Goal: Task Accomplishment & Management: Use online tool/utility

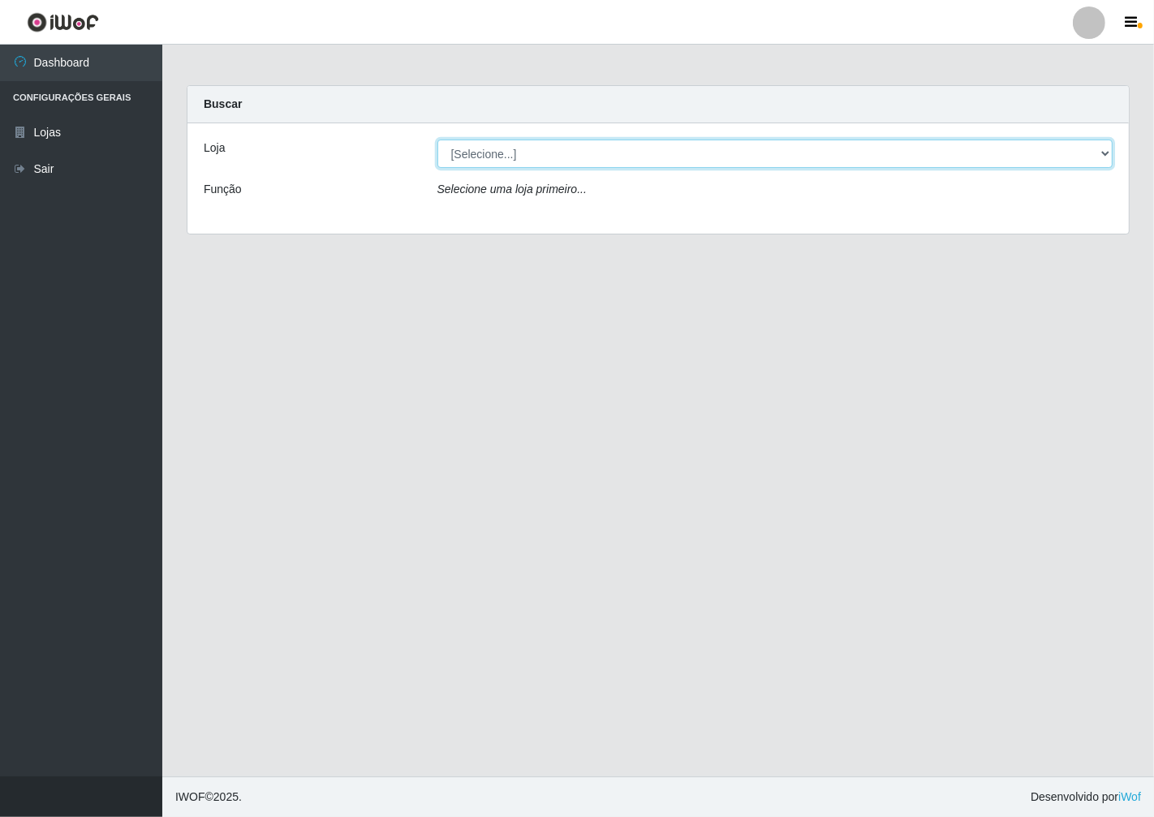
click at [1101, 147] on select "[Selecione...] Minimercado Filezão" at bounding box center [775, 154] width 676 height 28
select select "204"
click at [437, 140] on select "[Selecione...] Minimercado Filezão" at bounding box center [775, 154] width 676 height 28
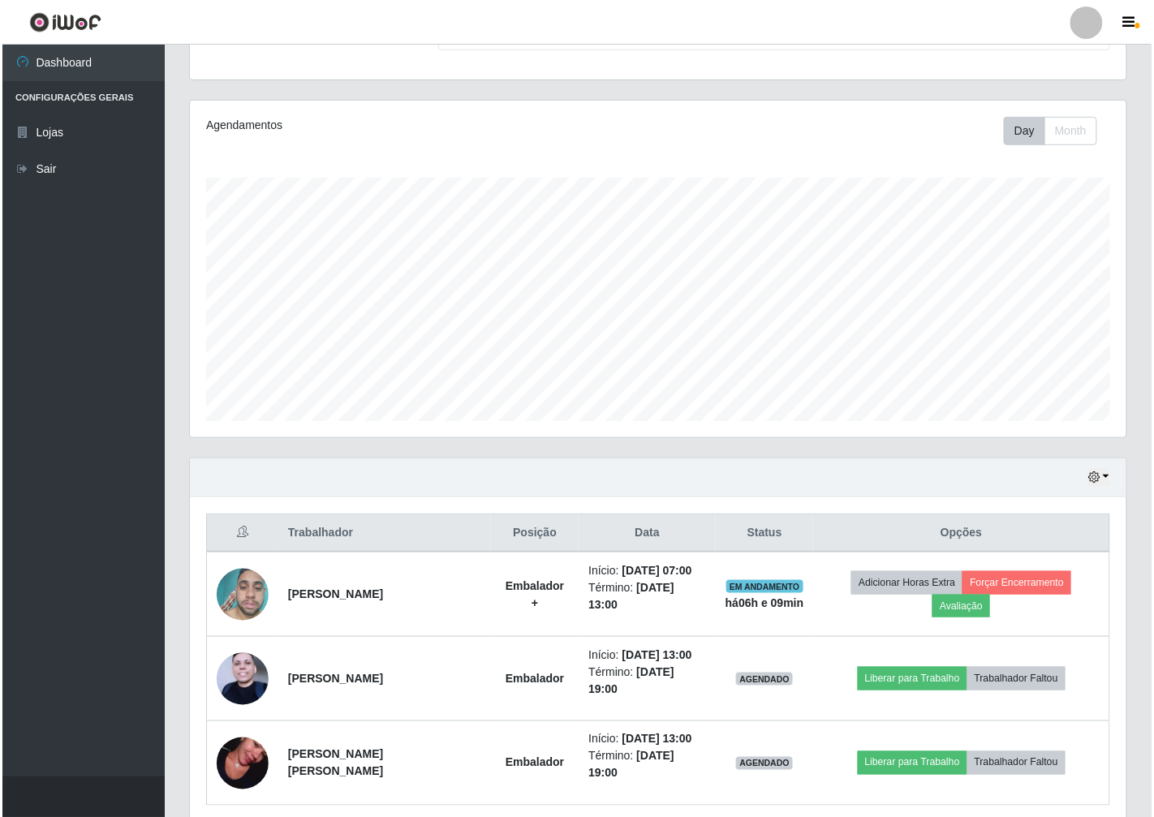
scroll to position [188, 0]
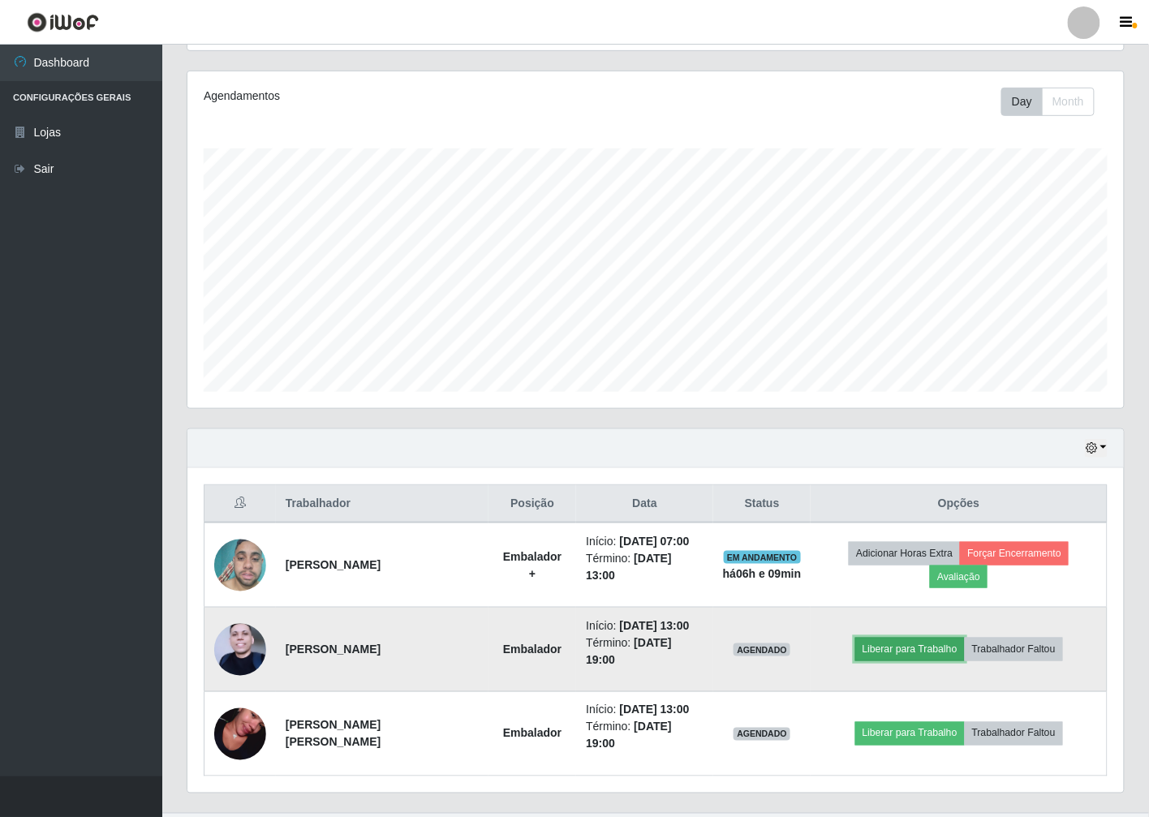
click at [941, 638] on button "Liberar para Trabalho" at bounding box center [910, 649] width 110 height 23
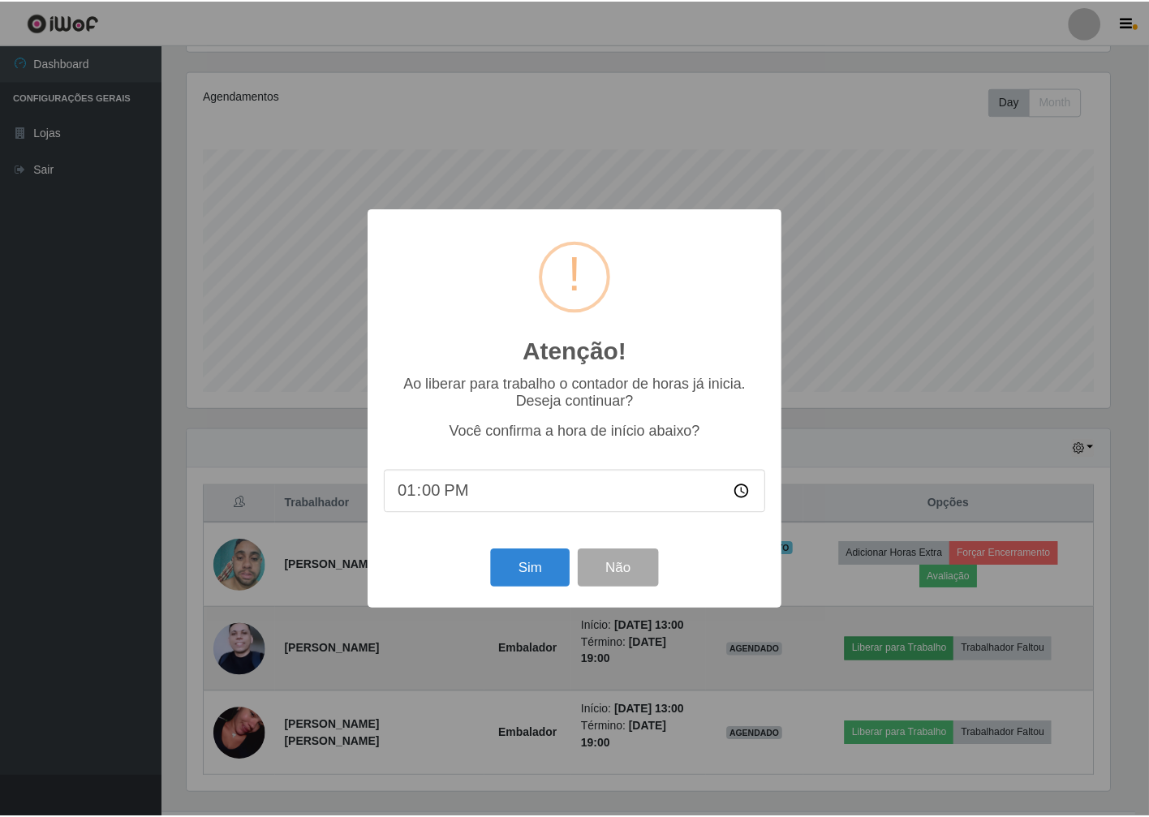
scroll to position [336, 927]
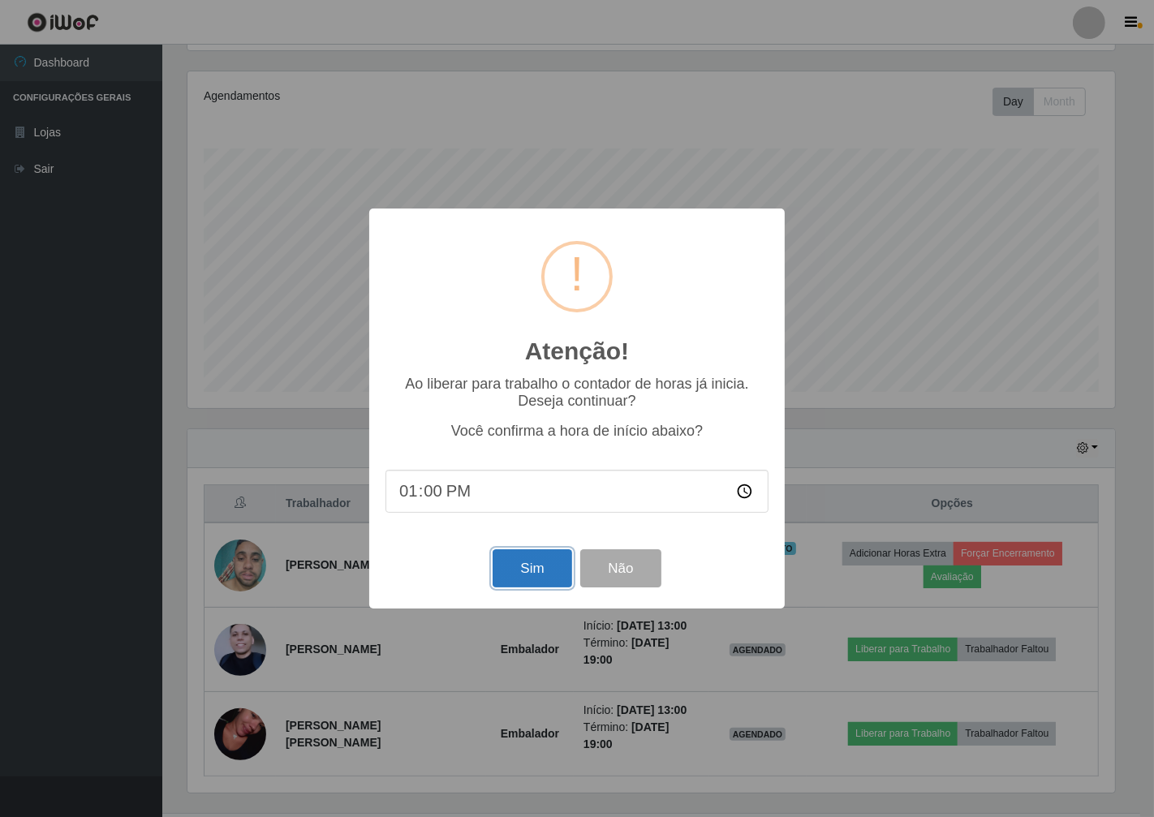
click at [537, 570] on button "Sim" at bounding box center [532, 568] width 79 height 38
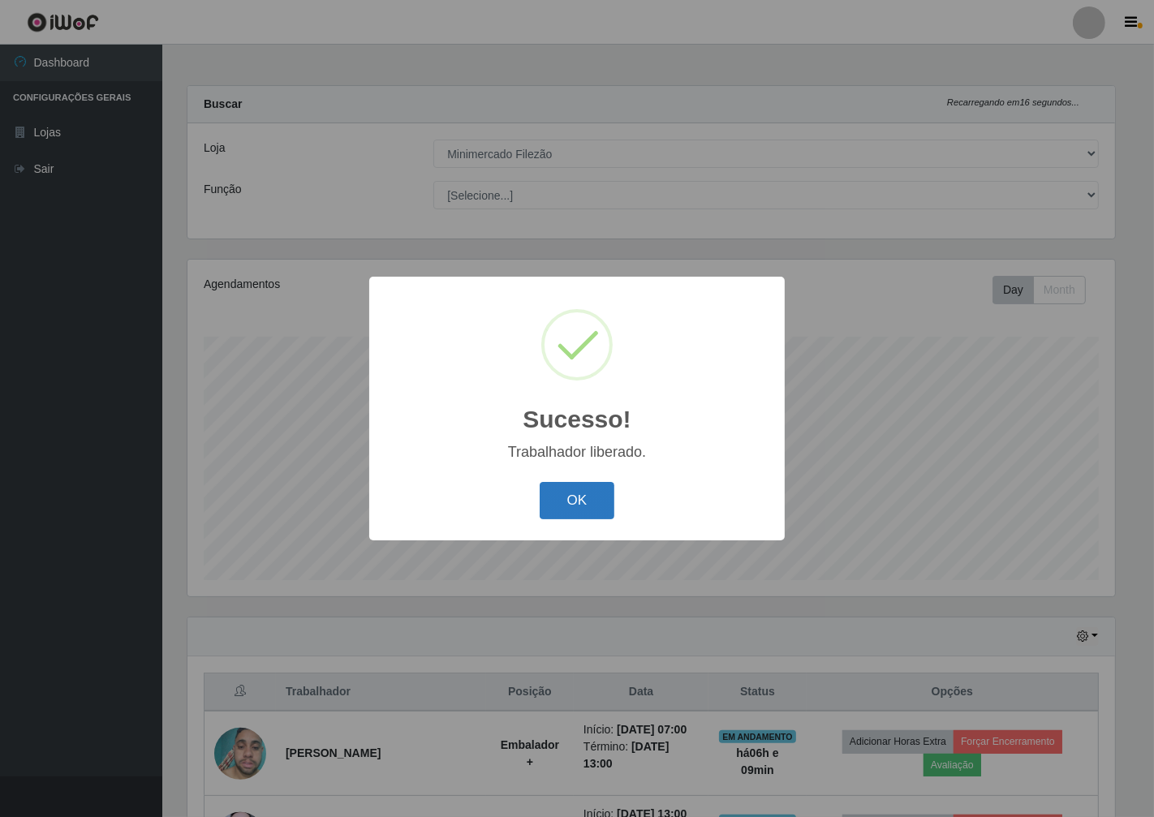
click at [590, 512] on button "OK" at bounding box center [577, 501] width 75 height 38
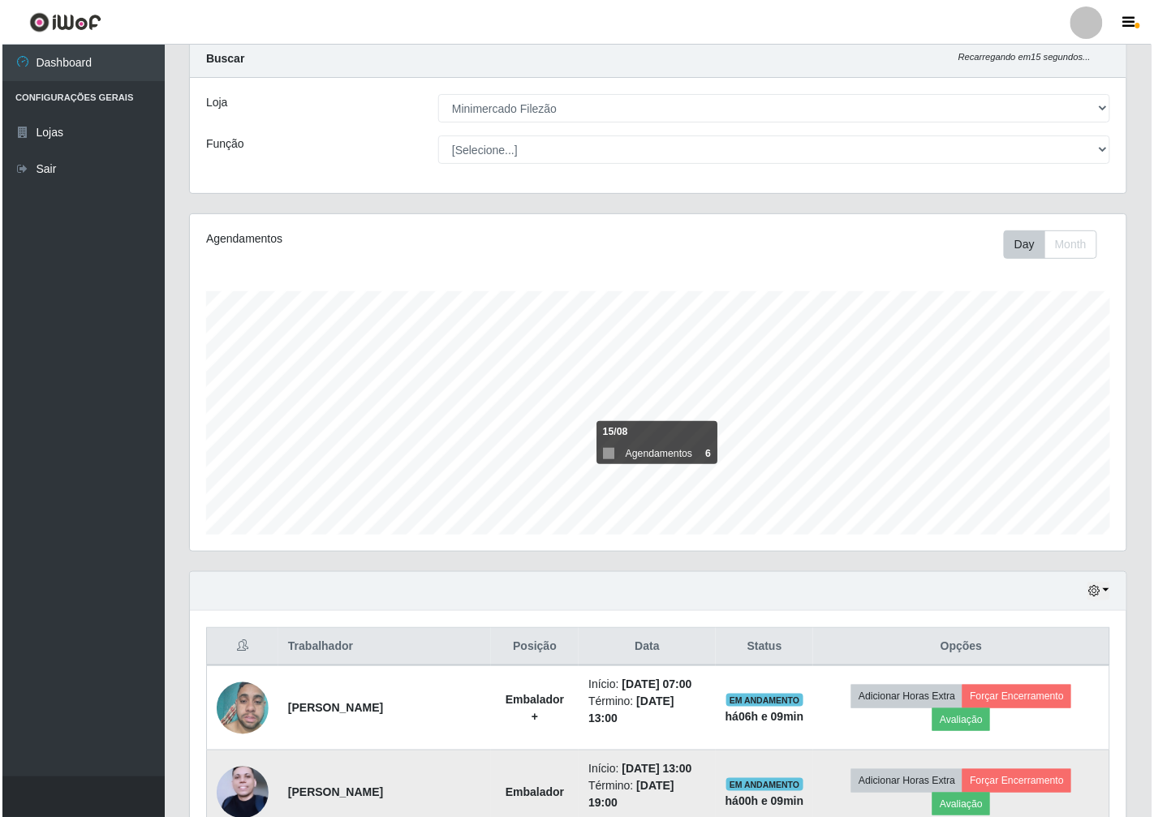
scroll to position [180, 0]
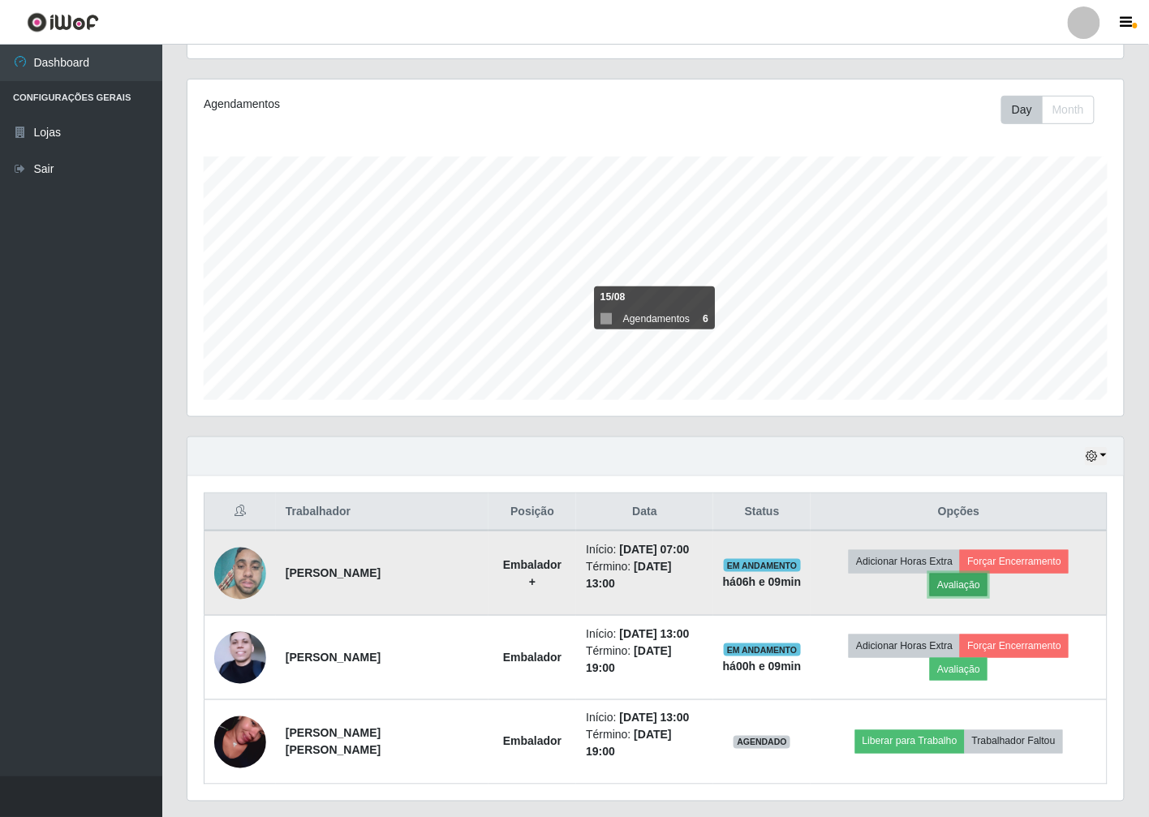
click at [988, 574] on button "Avaliação" at bounding box center [959, 585] width 58 height 23
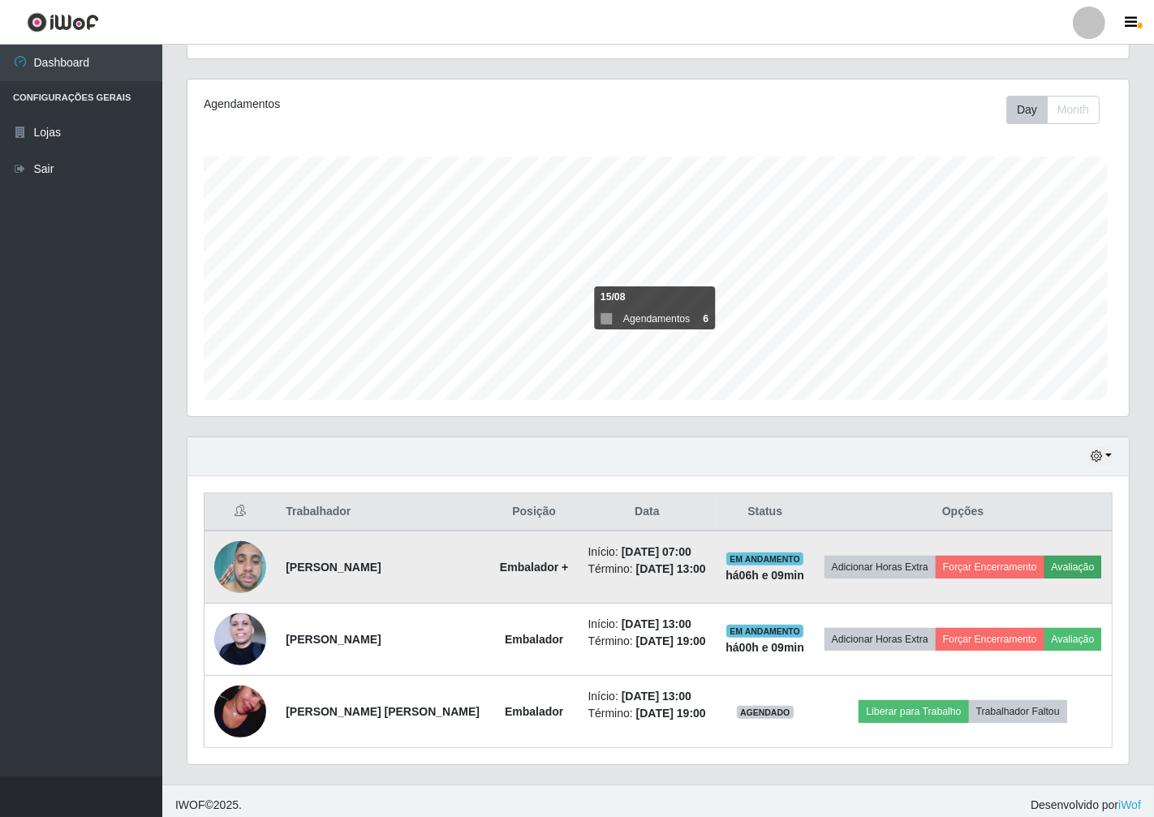
scroll to position [336, 927]
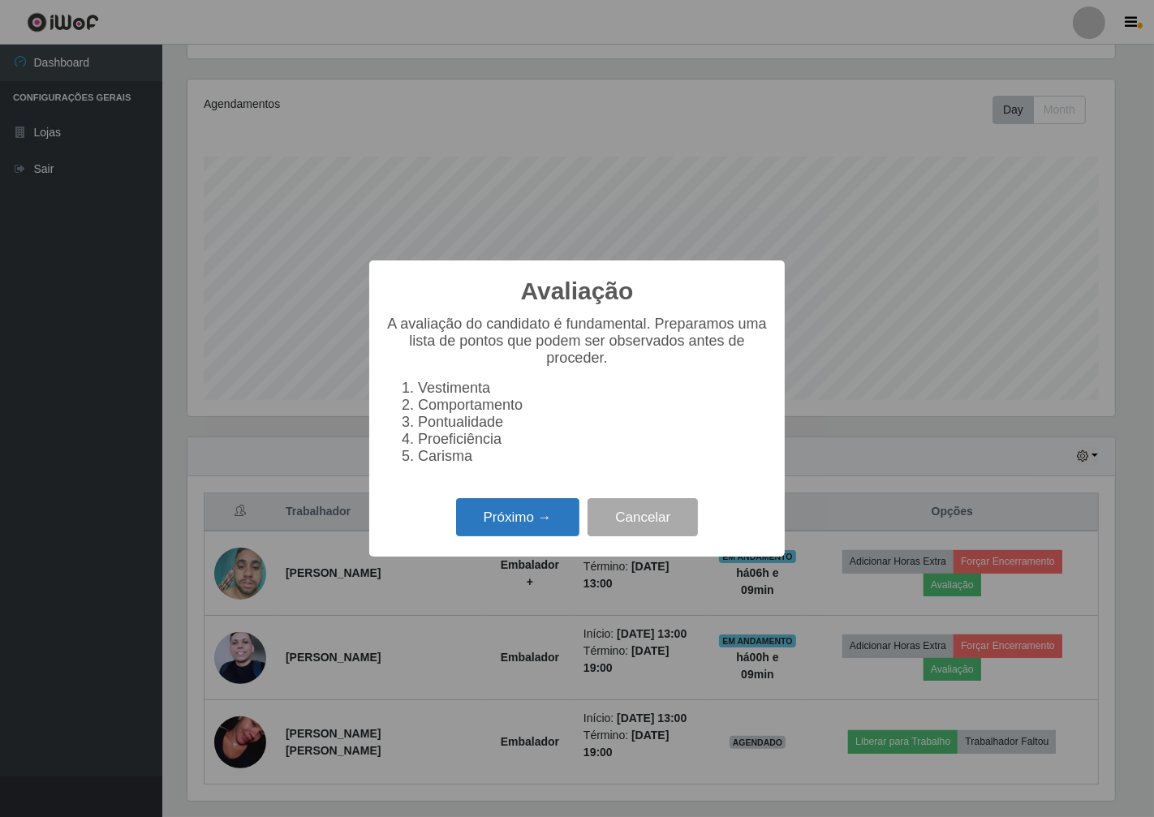
click at [489, 530] on button "Próximo →" at bounding box center [517, 517] width 123 height 38
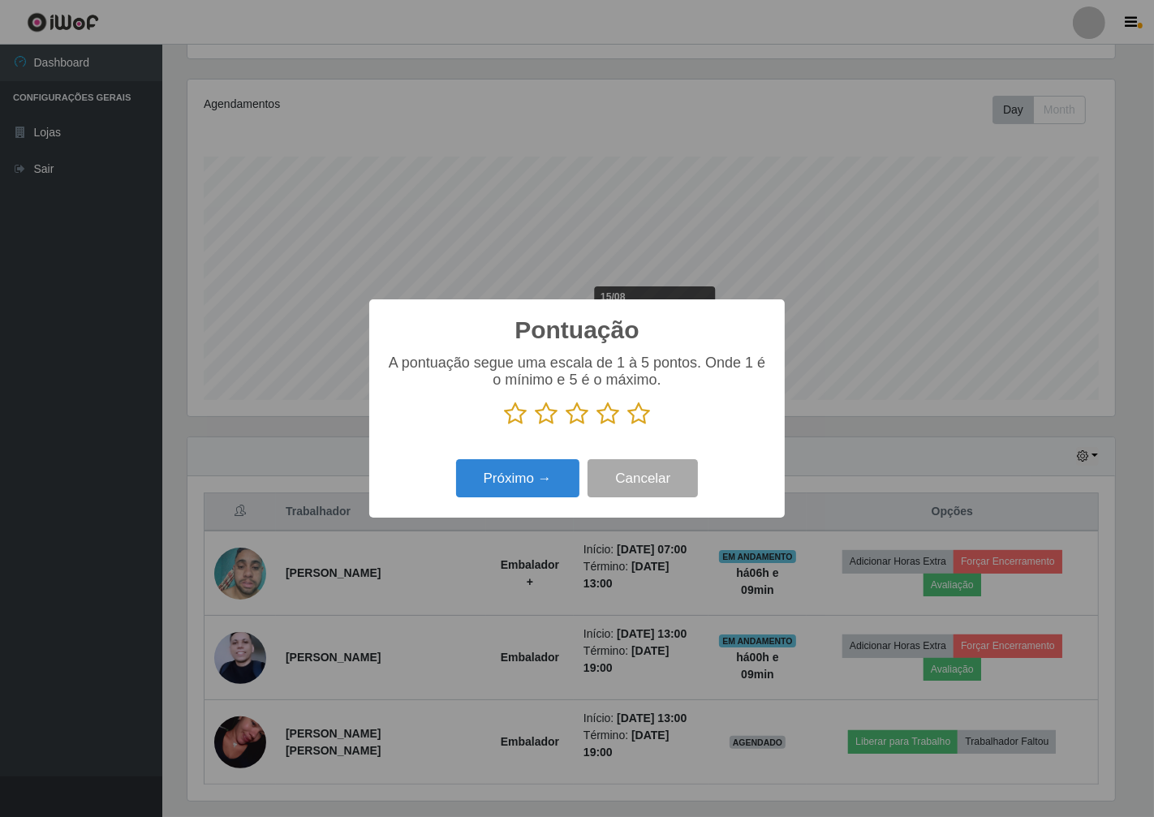
scroll to position [811296, 810705]
click at [628, 418] on icon at bounding box center [638, 414] width 23 height 24
click at [627, 426] on input "radio" at bounding box center [627, 426] width 0 height 0
click at [539, 479] on button "Próximo →" at bounding box center [517, 478] width 123 height 38
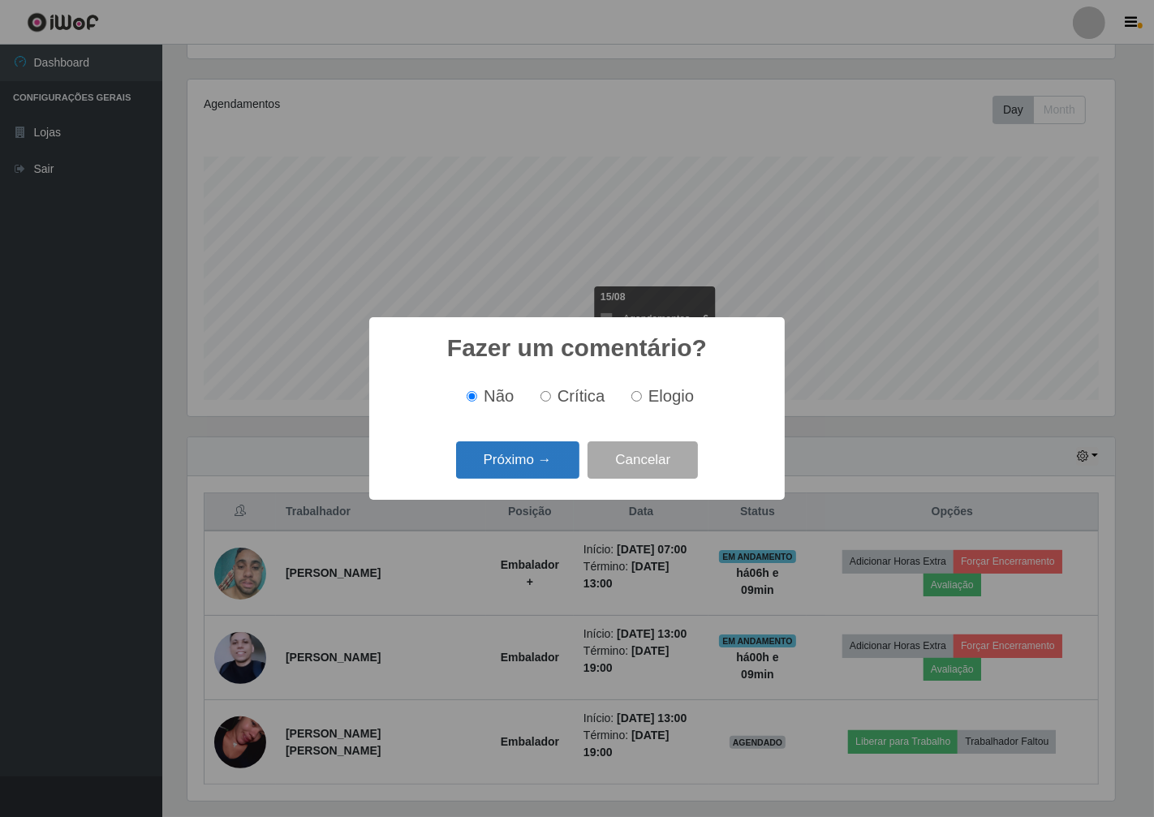
click at [542, 468] on button "Próximo →" at bounding box center [517, 461] width 123 height 38
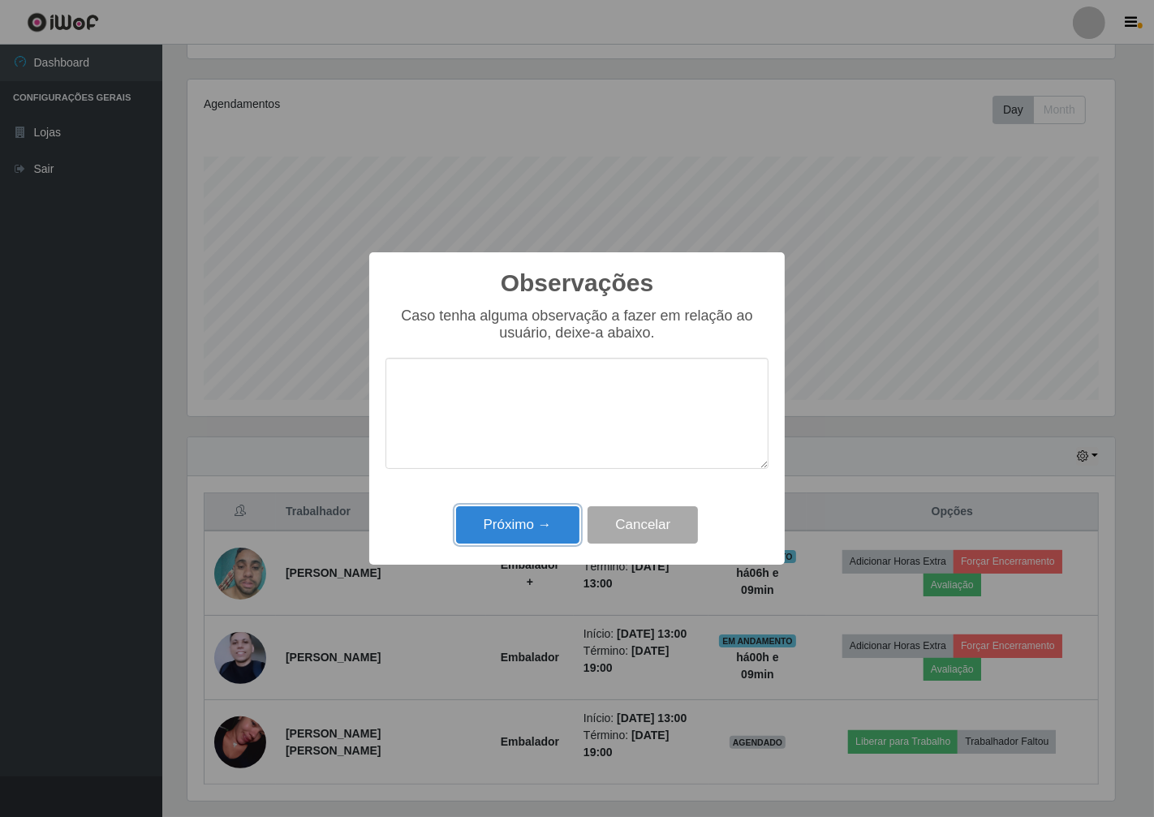
click at [542, 522] on button "Próximo →" at bounding box center [517, 525] width 123 height 38
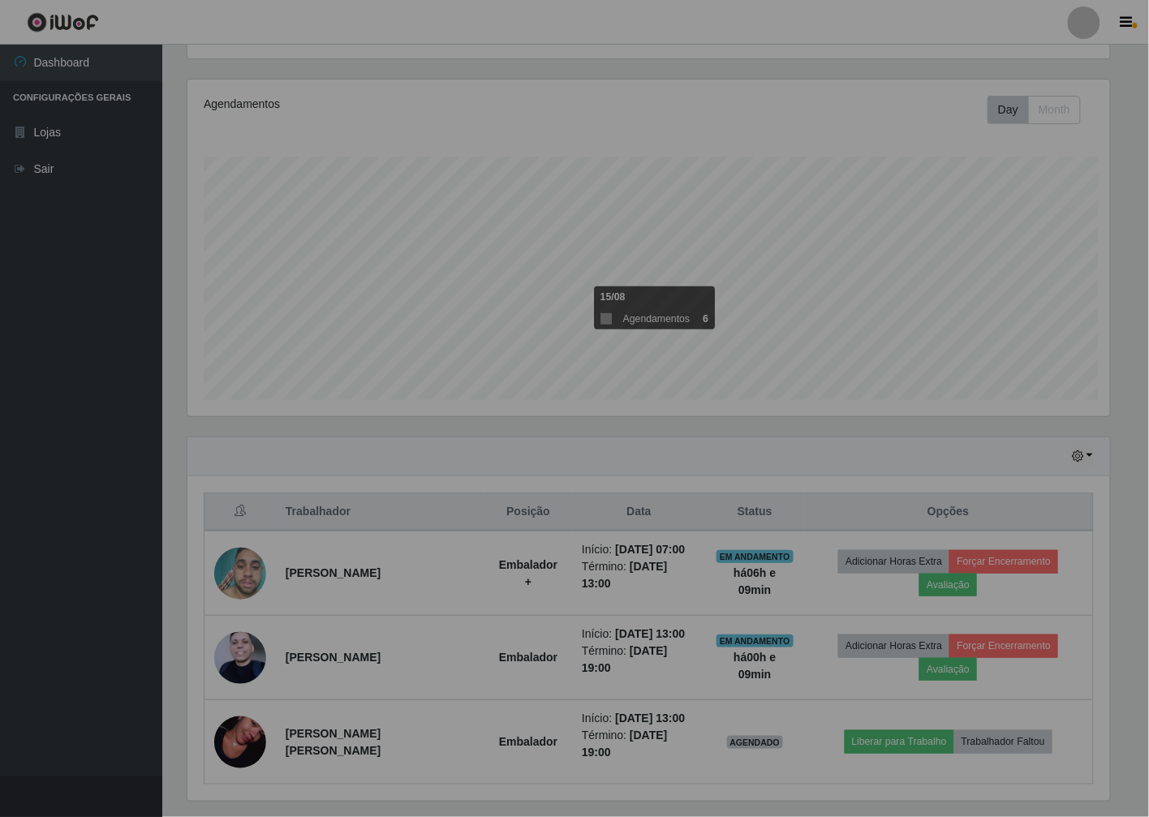
scroll to position [336, 937]
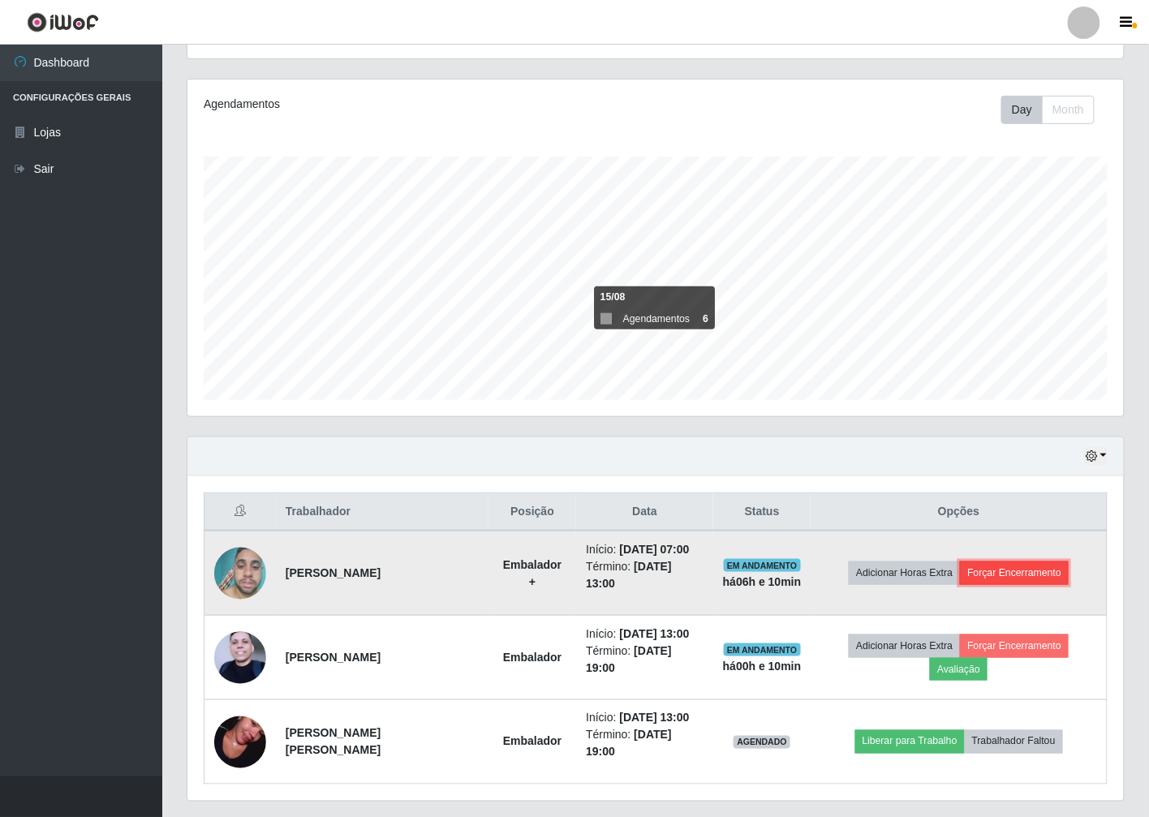
click at [1013, 566] on button "Forçar Encerramento" at bounding box center [1014, 573] width 109 height 23
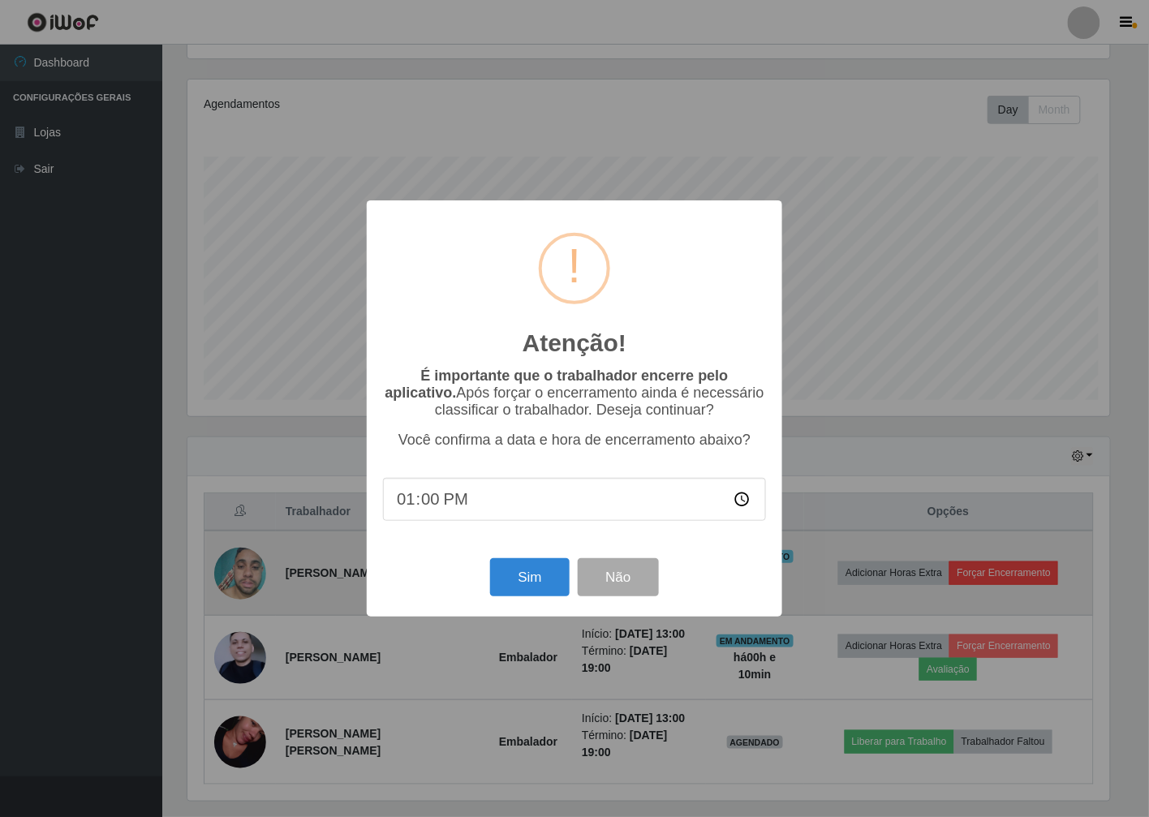
scroll to position [336, 927]
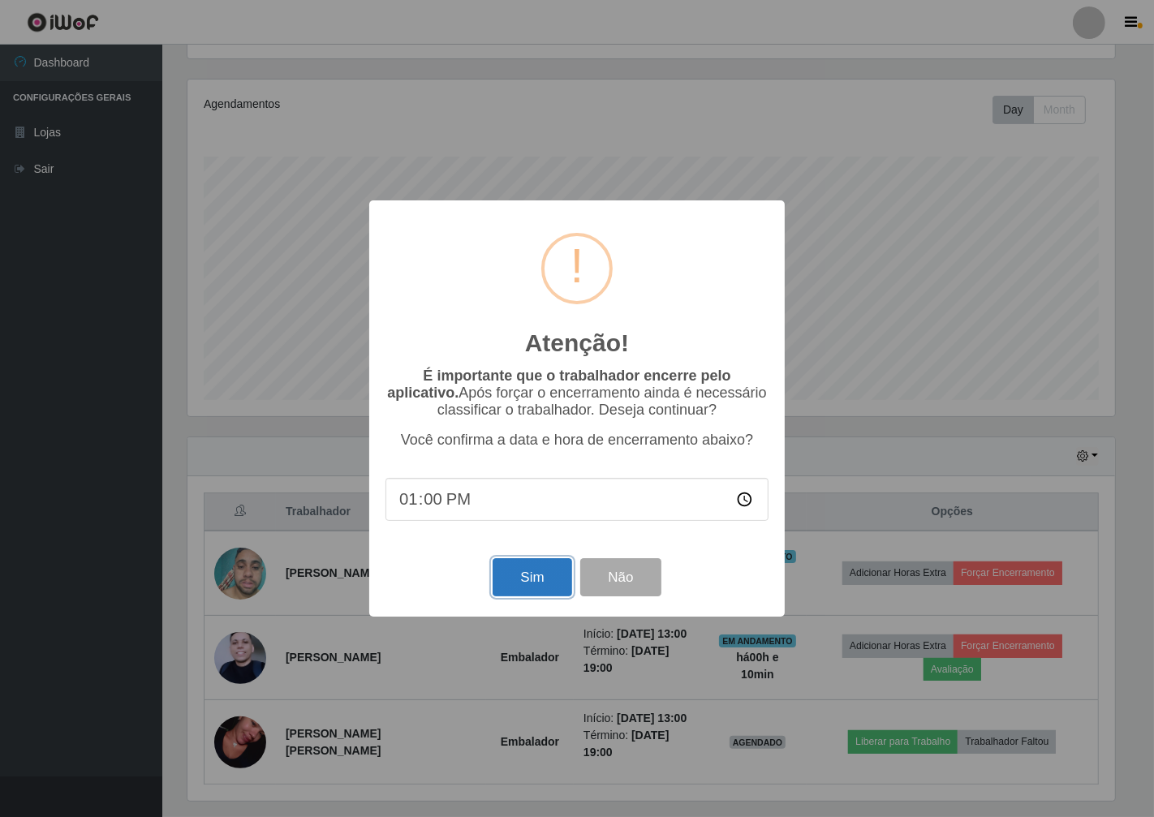
click at [523, 583] on button "Sim" at bounding box center [532, 577] width 79 height 38
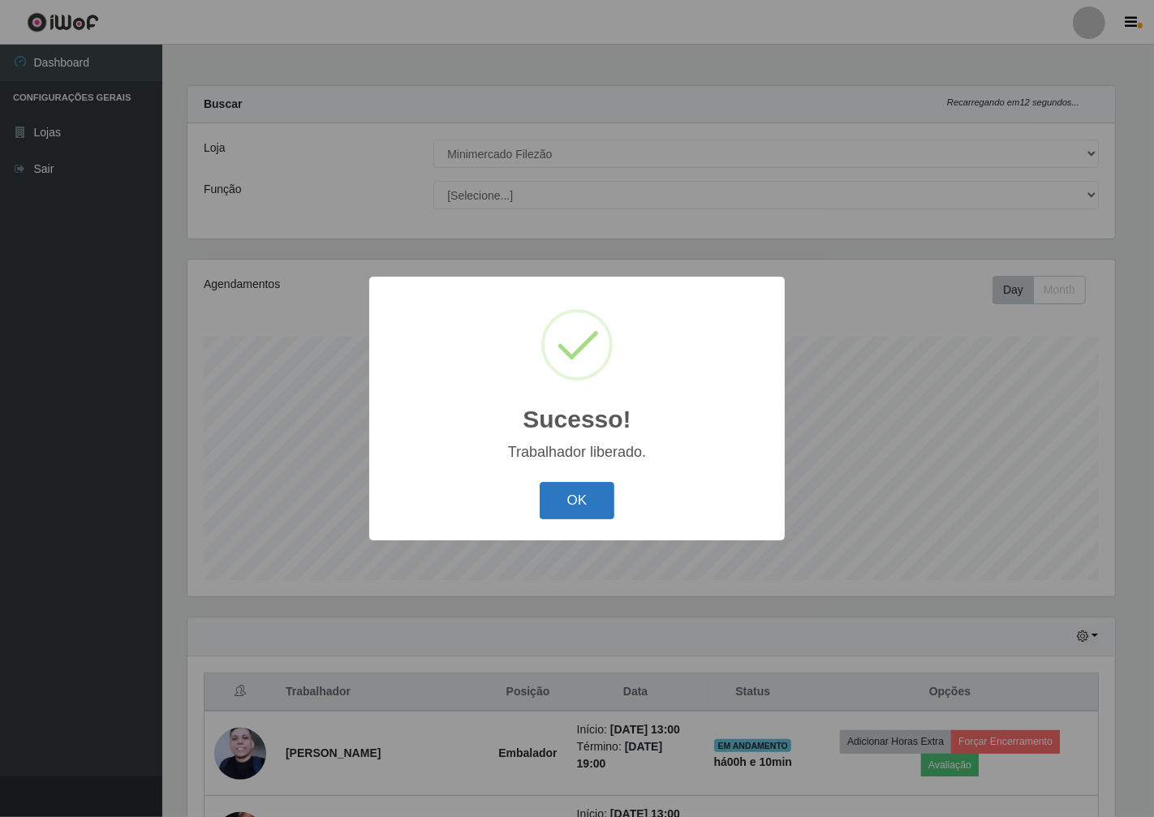
click at [589, 496] on button "OK" at bounding box center [577, 501] width 75 height 38
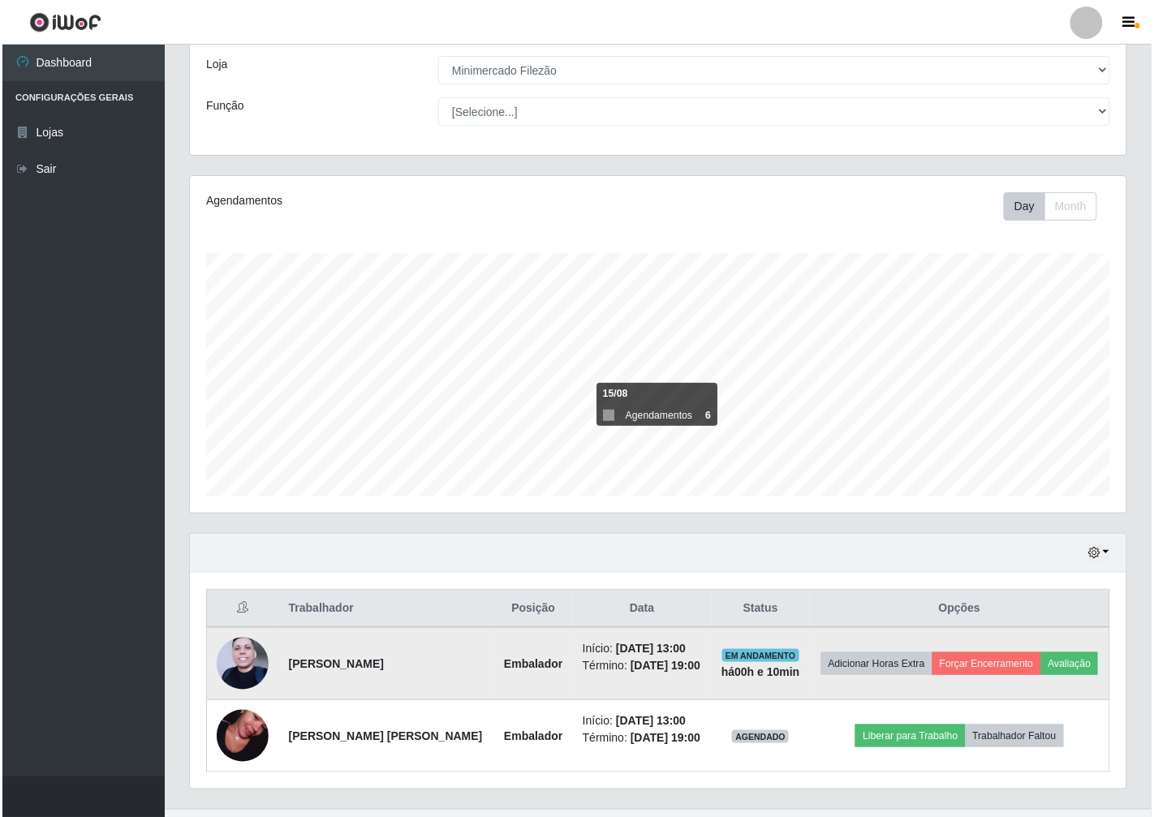
scroll to position [0, 0]
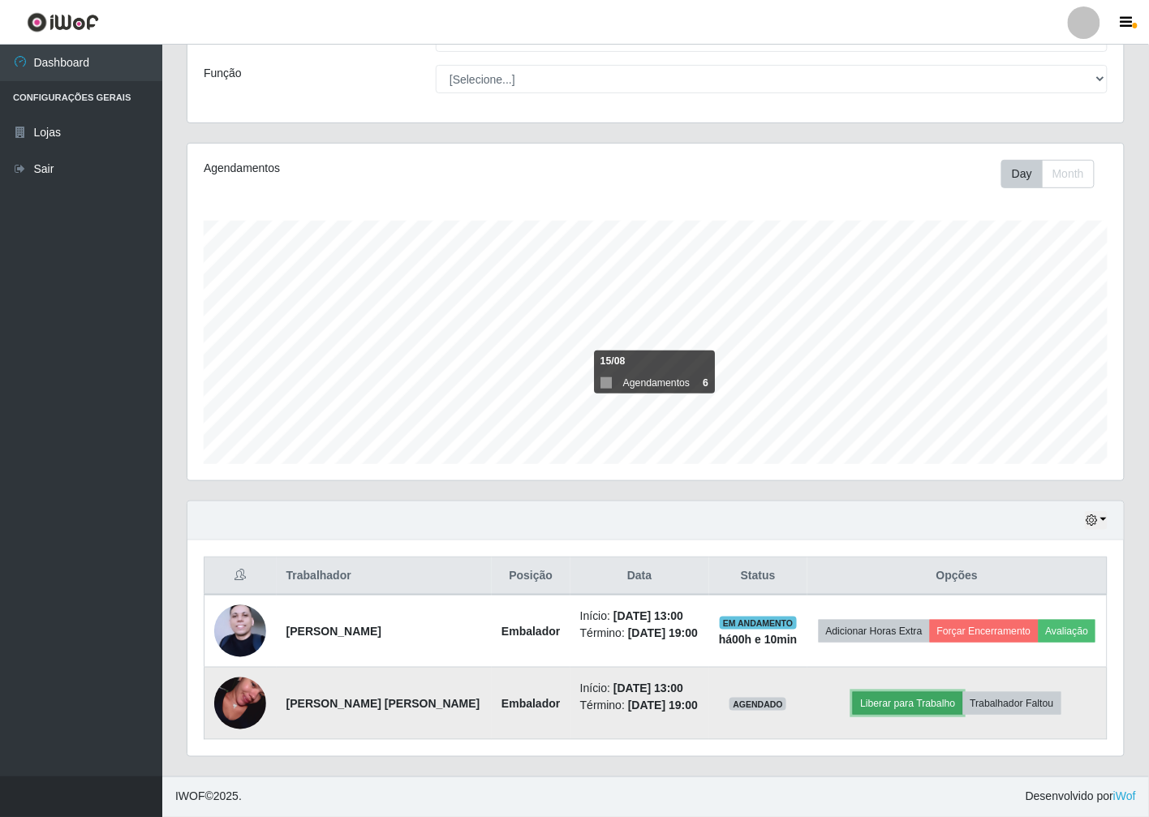
click at [924, 703] on button "Liberar para Trabalho" at bounding box center [908, 703] width 110 height 23
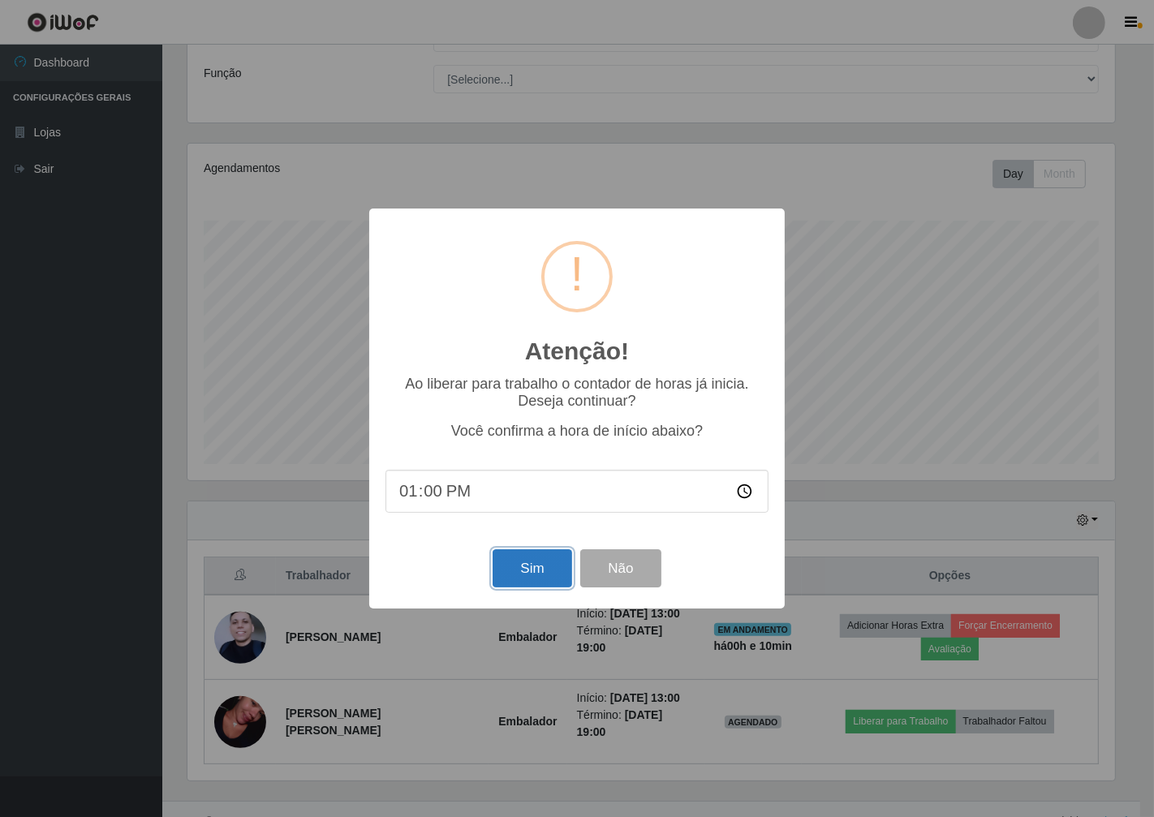
click at [536, 573] on button "Sim" at bounding box center [532, 568] width 79 height 38
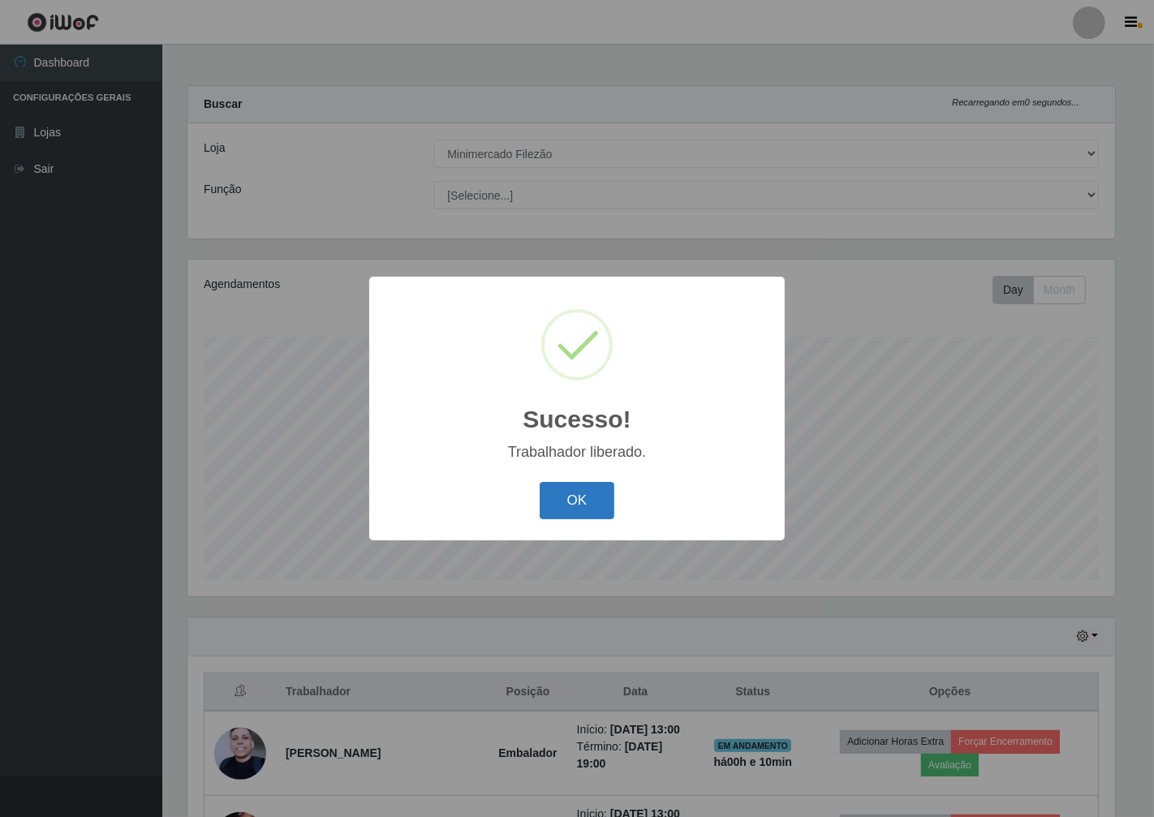
click at [591, 495] on button "OK" at bounding box center [577, 501] width 75 height 38
